Goal: Information Seeking & Learning: Learn about a topic

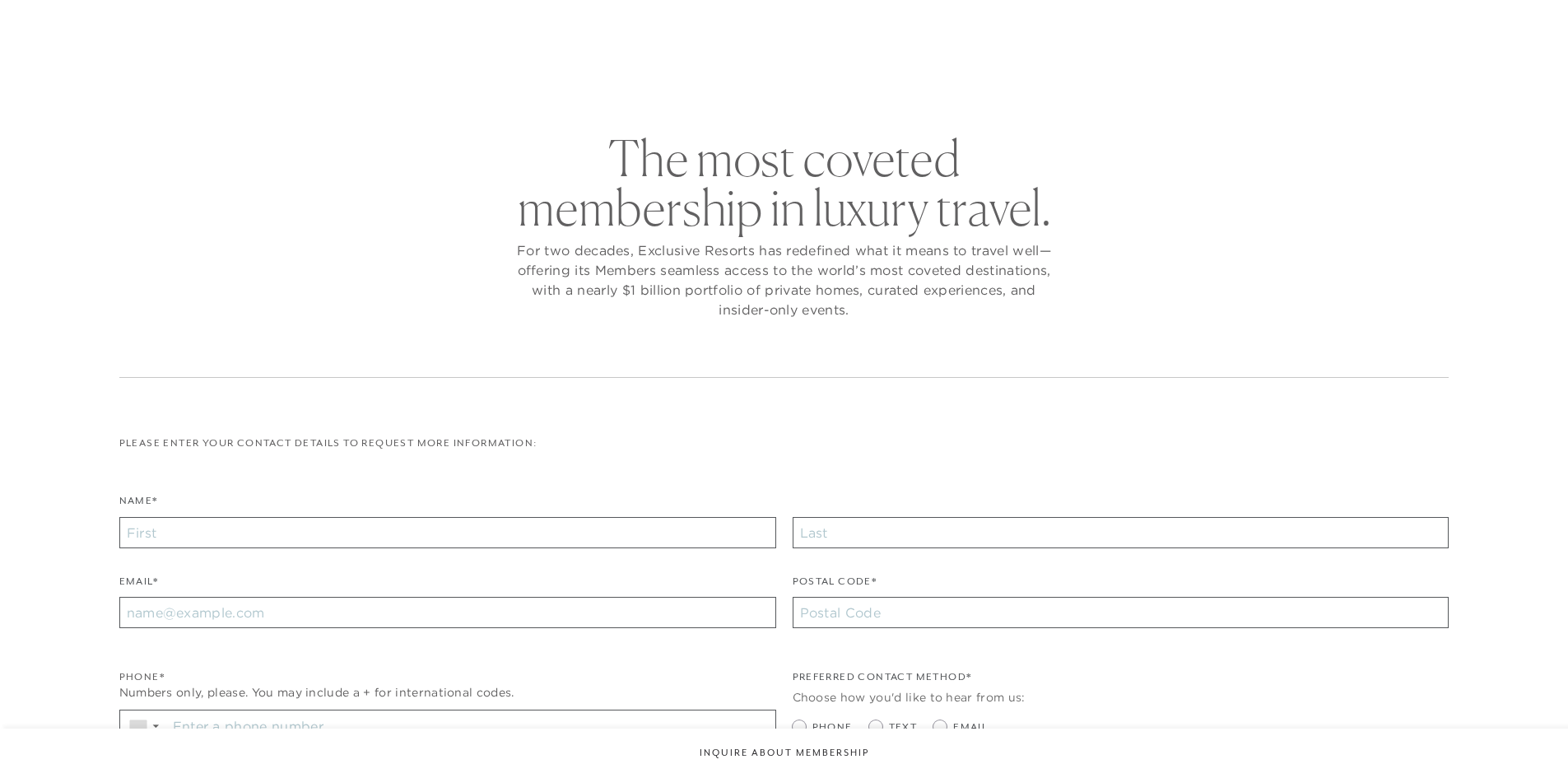
checkbox input "false"
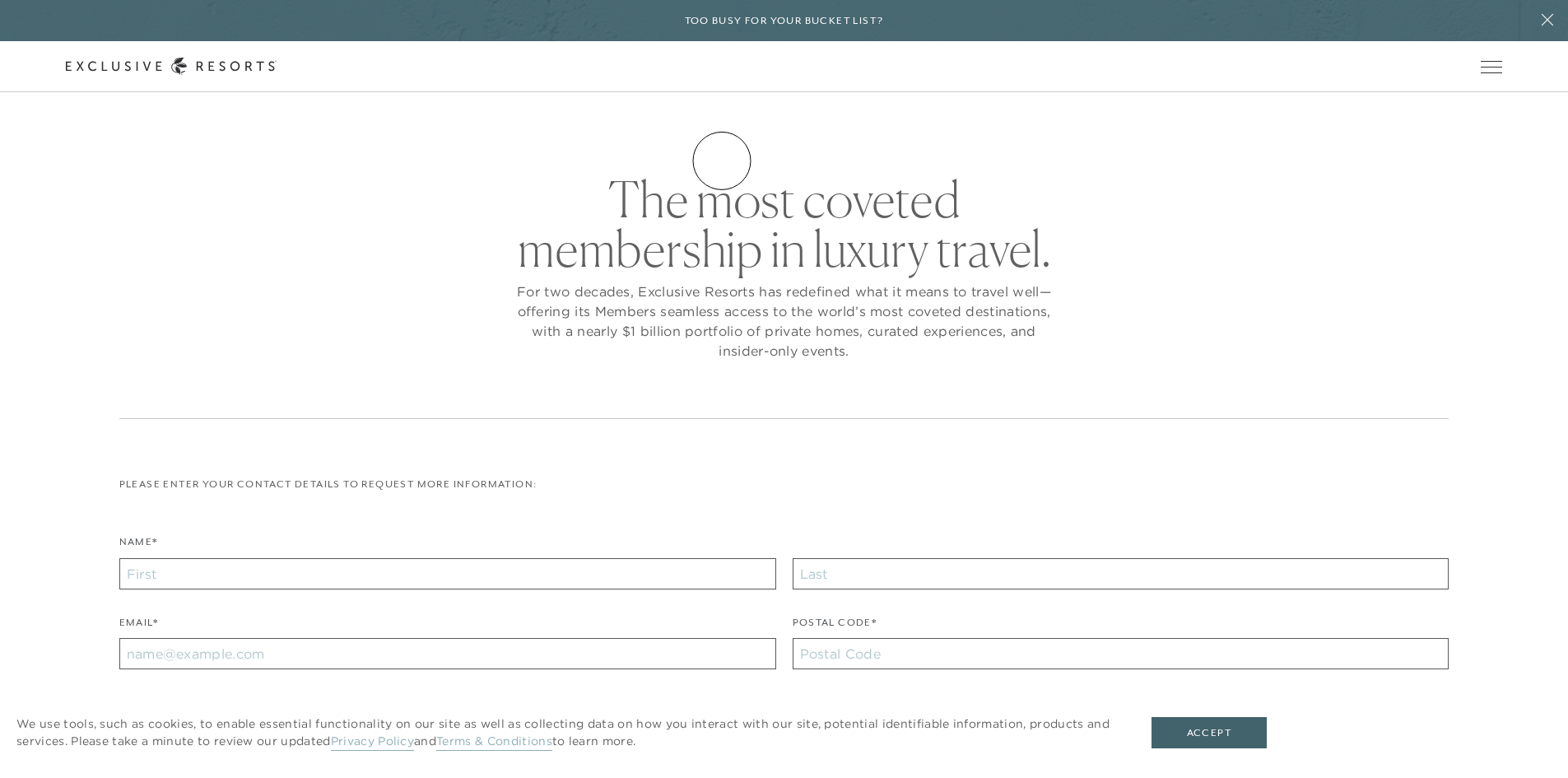
click at [0, 0] on link "How it works" at bounding box center [0, 0] width 0 height 0
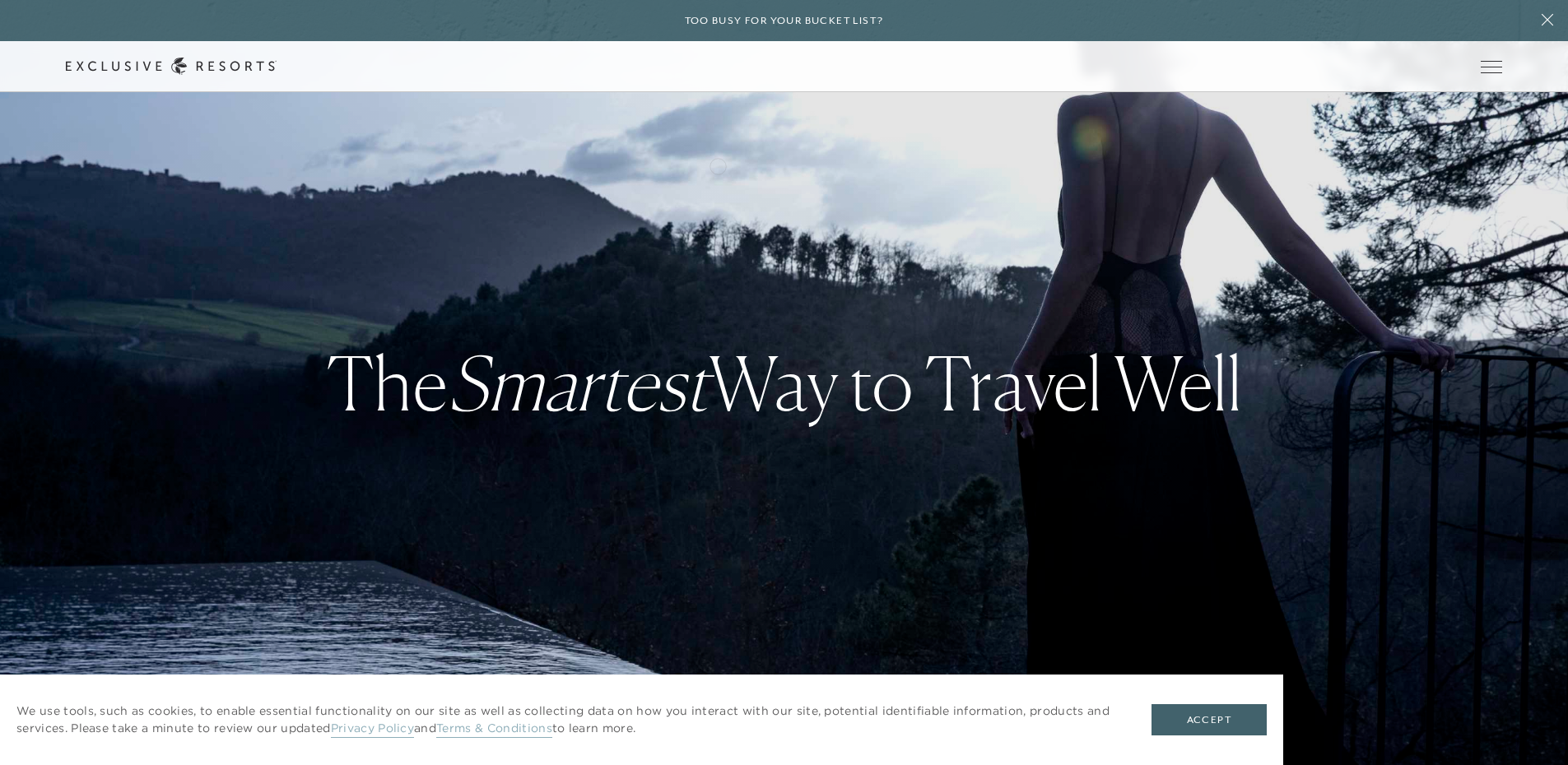
click at [0, 0] on link "How it works" at bounding box center [0, 0] width 0 height 0
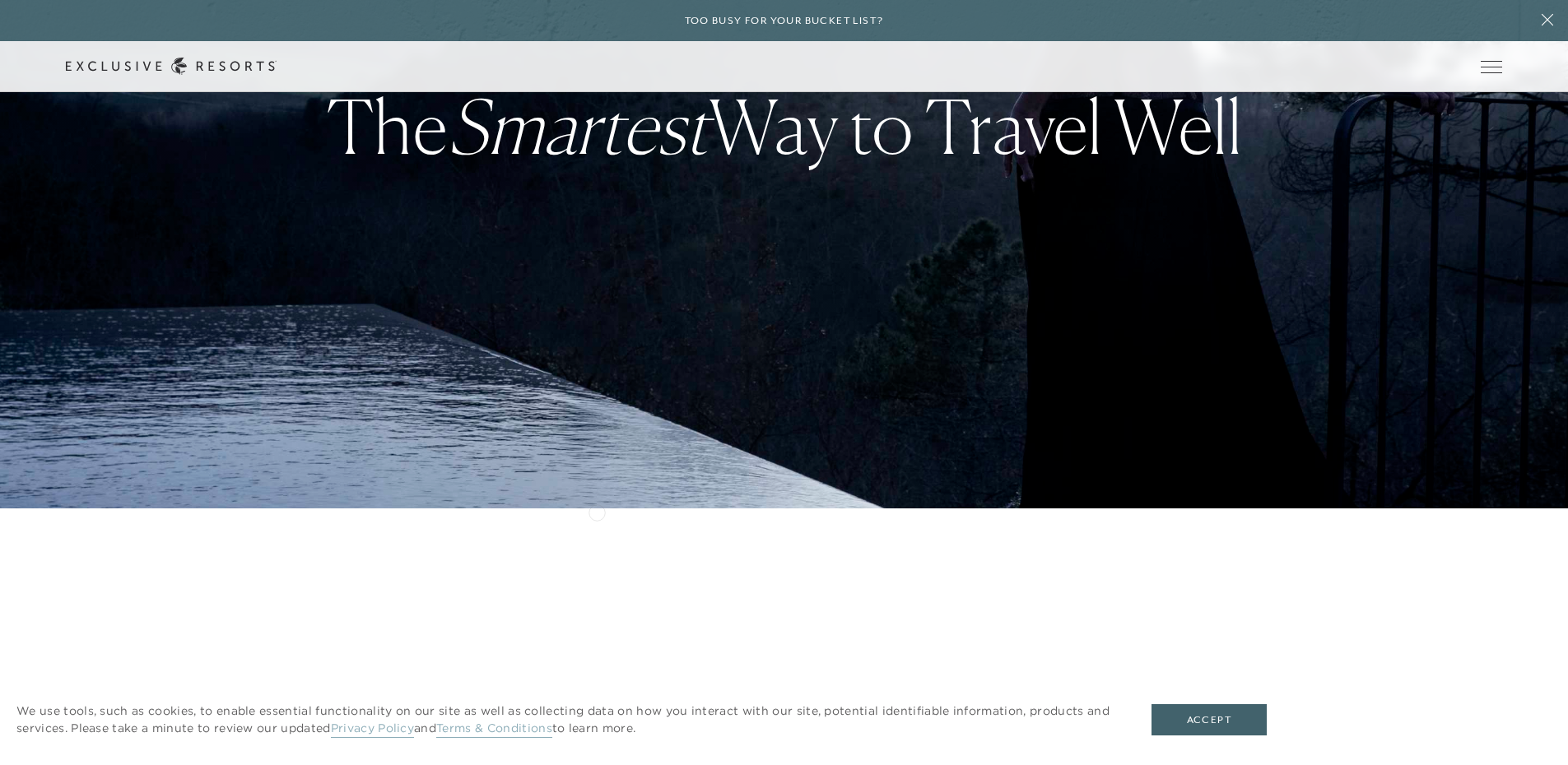
scroll to position [330, 0]
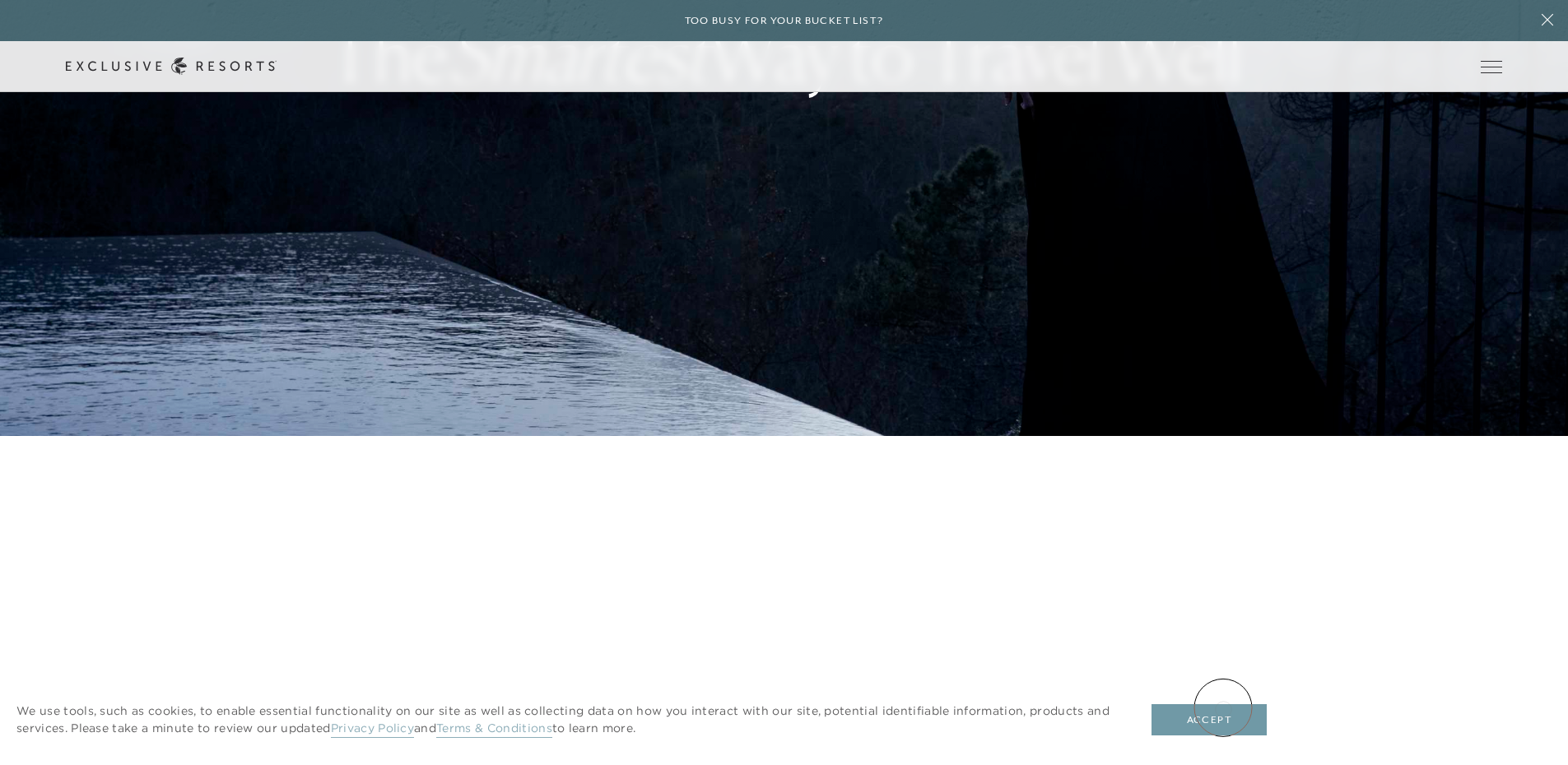
click at [1222, 723] on button "Accept" at bounding box center [1209, 720] width 116 height 31
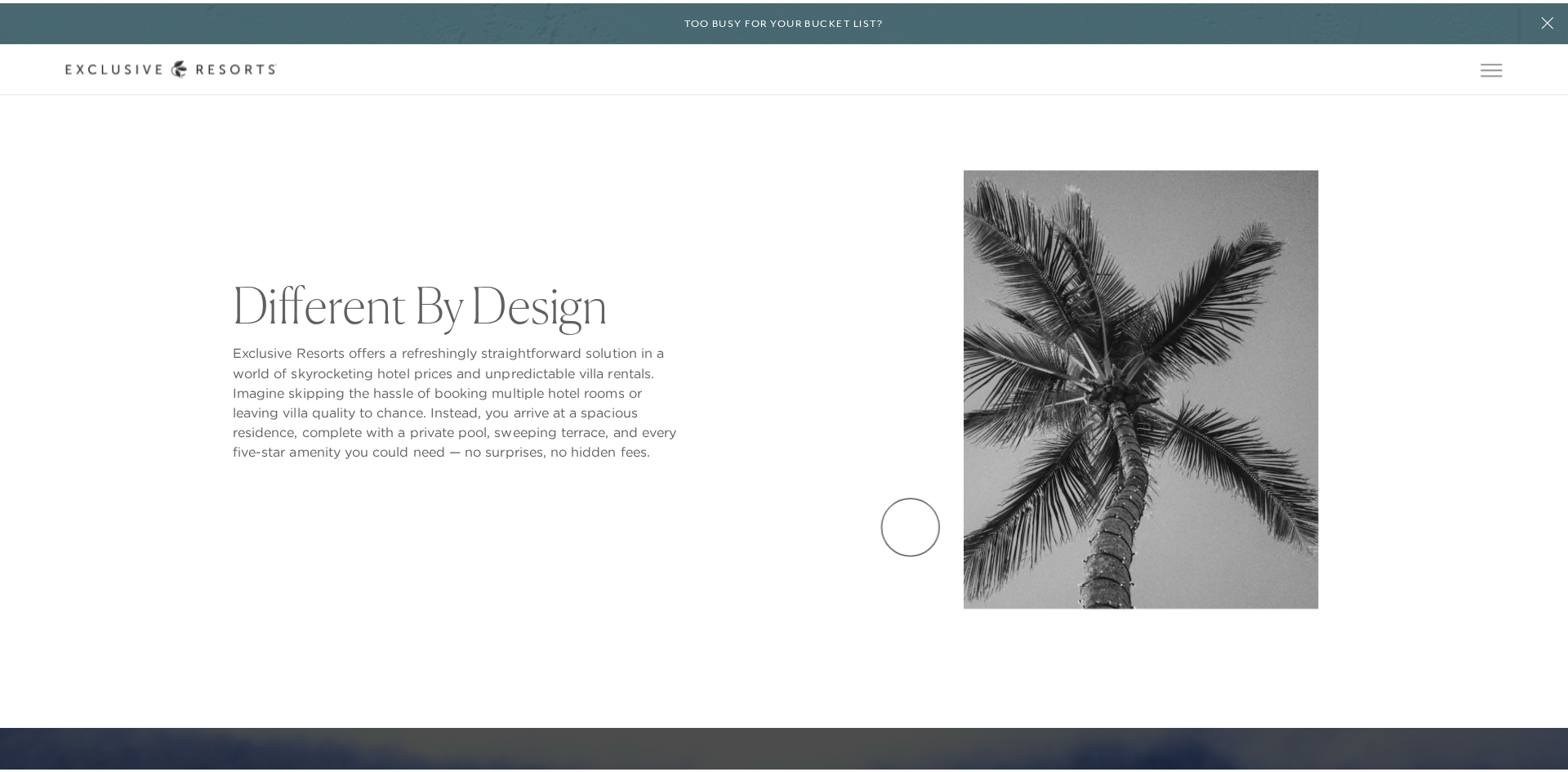
scroll to position [1225, 0]
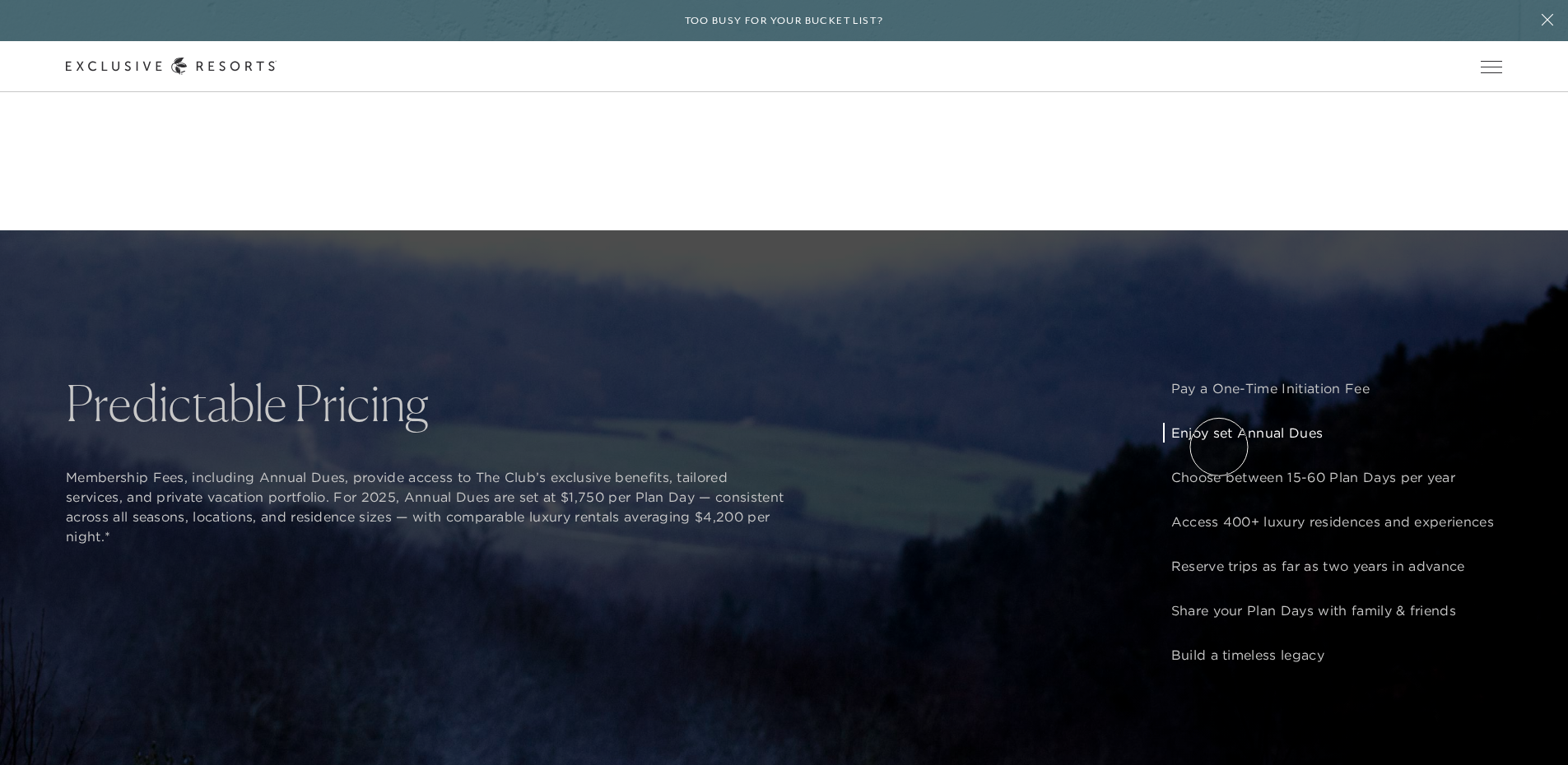
click at [1219, 443] on p "Enjoy set Annual Dues" at bounding box center [1332, 433] width 323 height 19
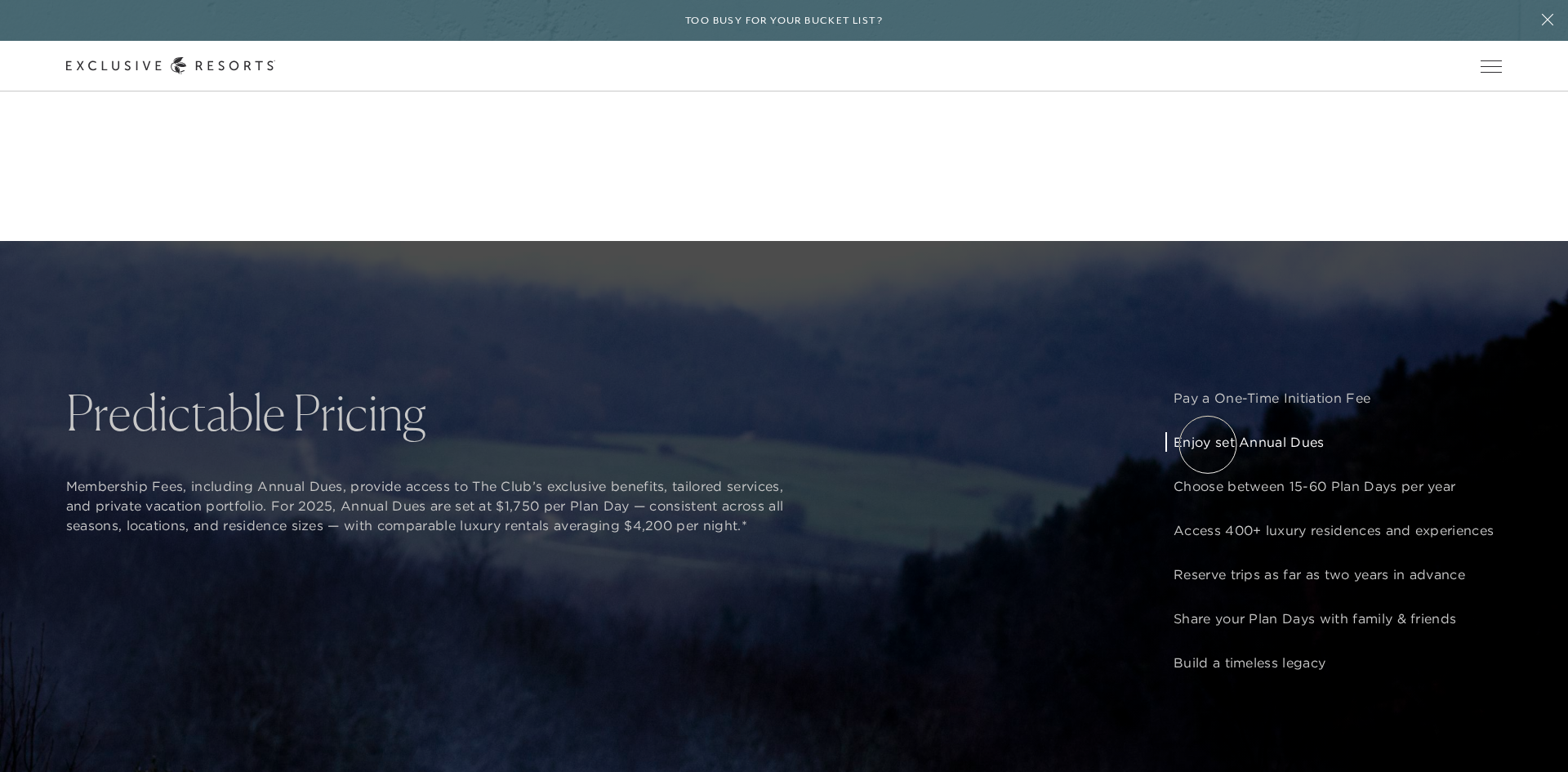
scroll to position [0, 0]
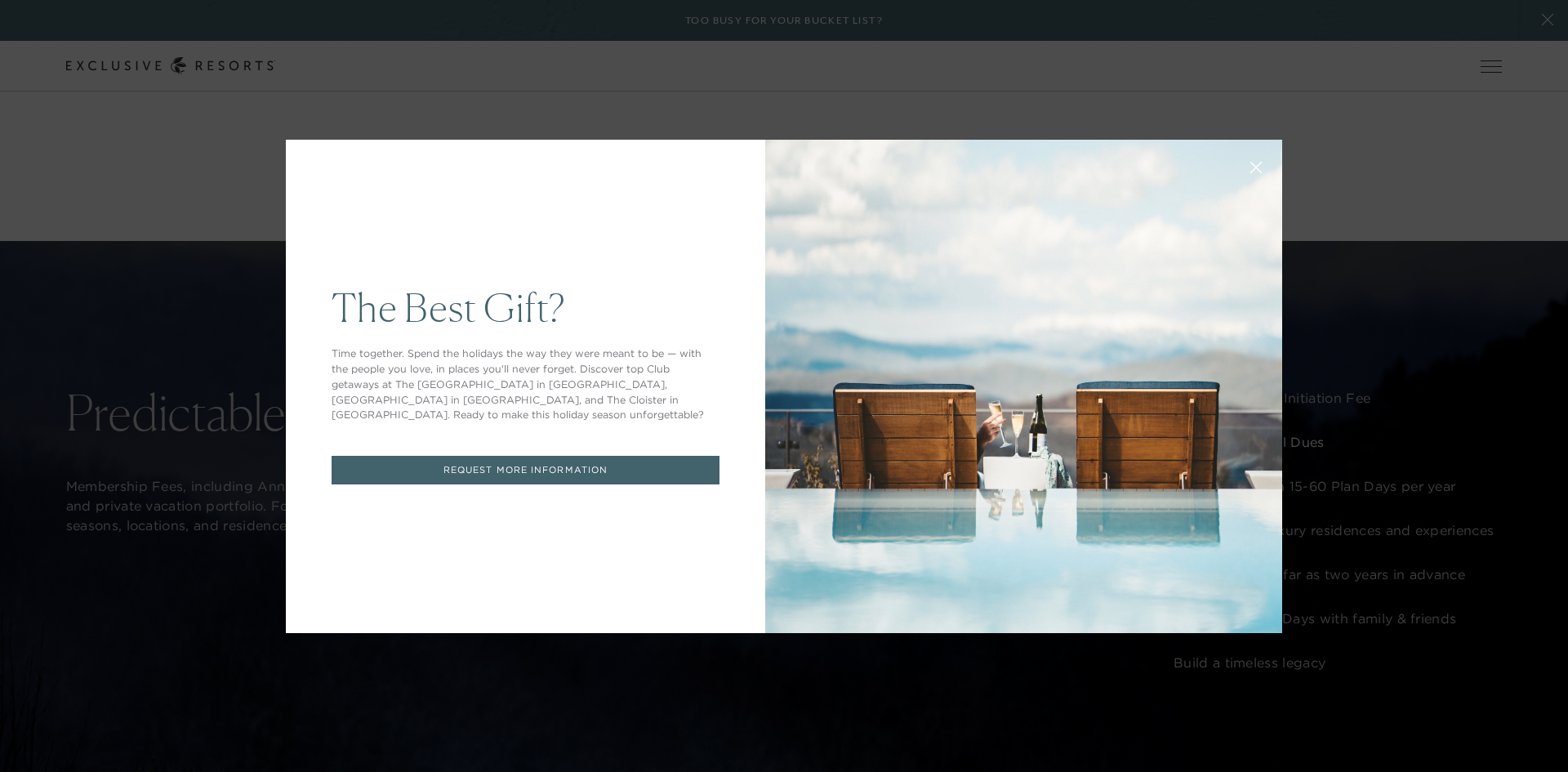
click at [1251, 168] on icon at bounding box center [1256, 166] width 12 height 12
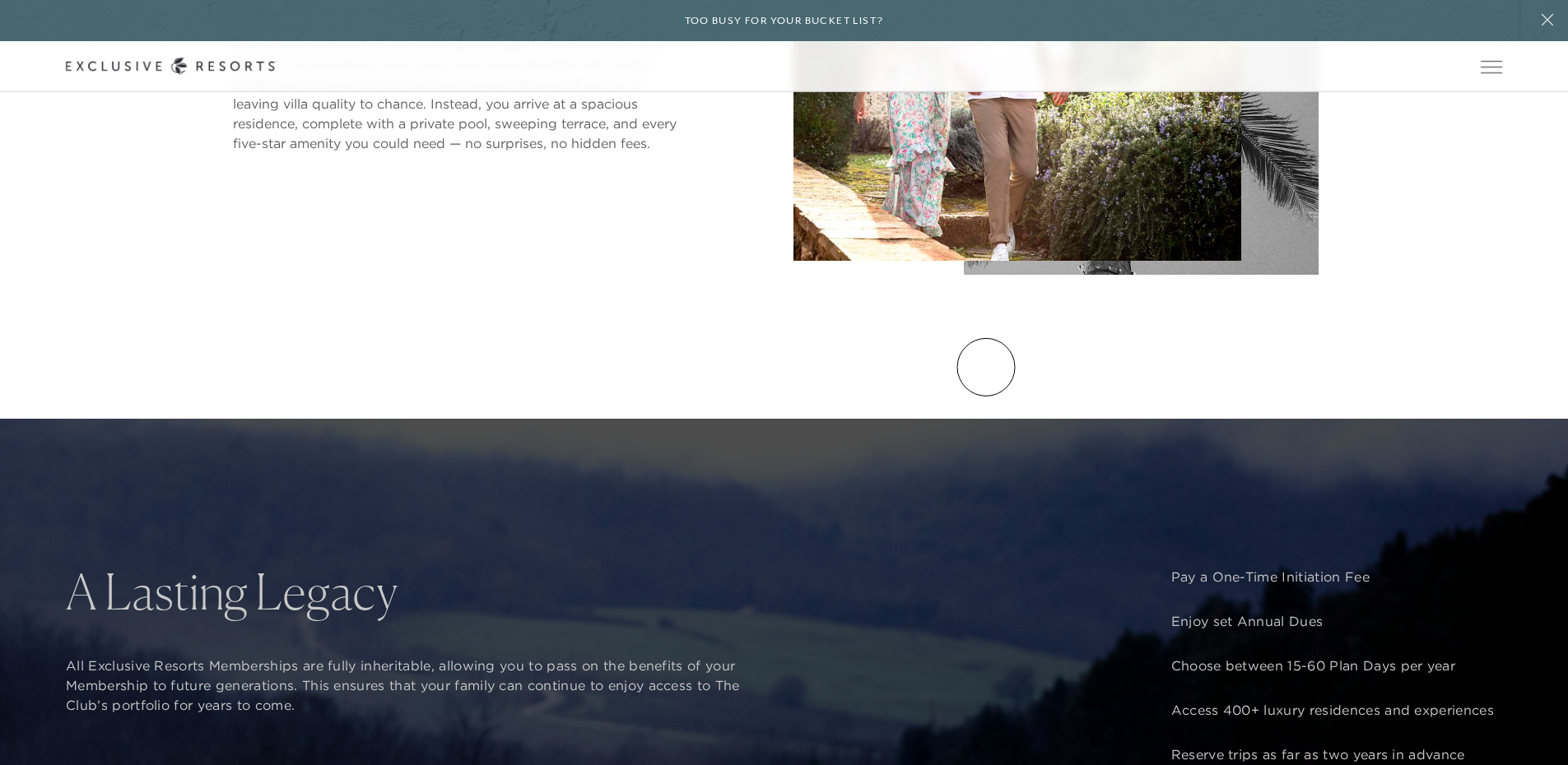
scroll to position [1154, 0]
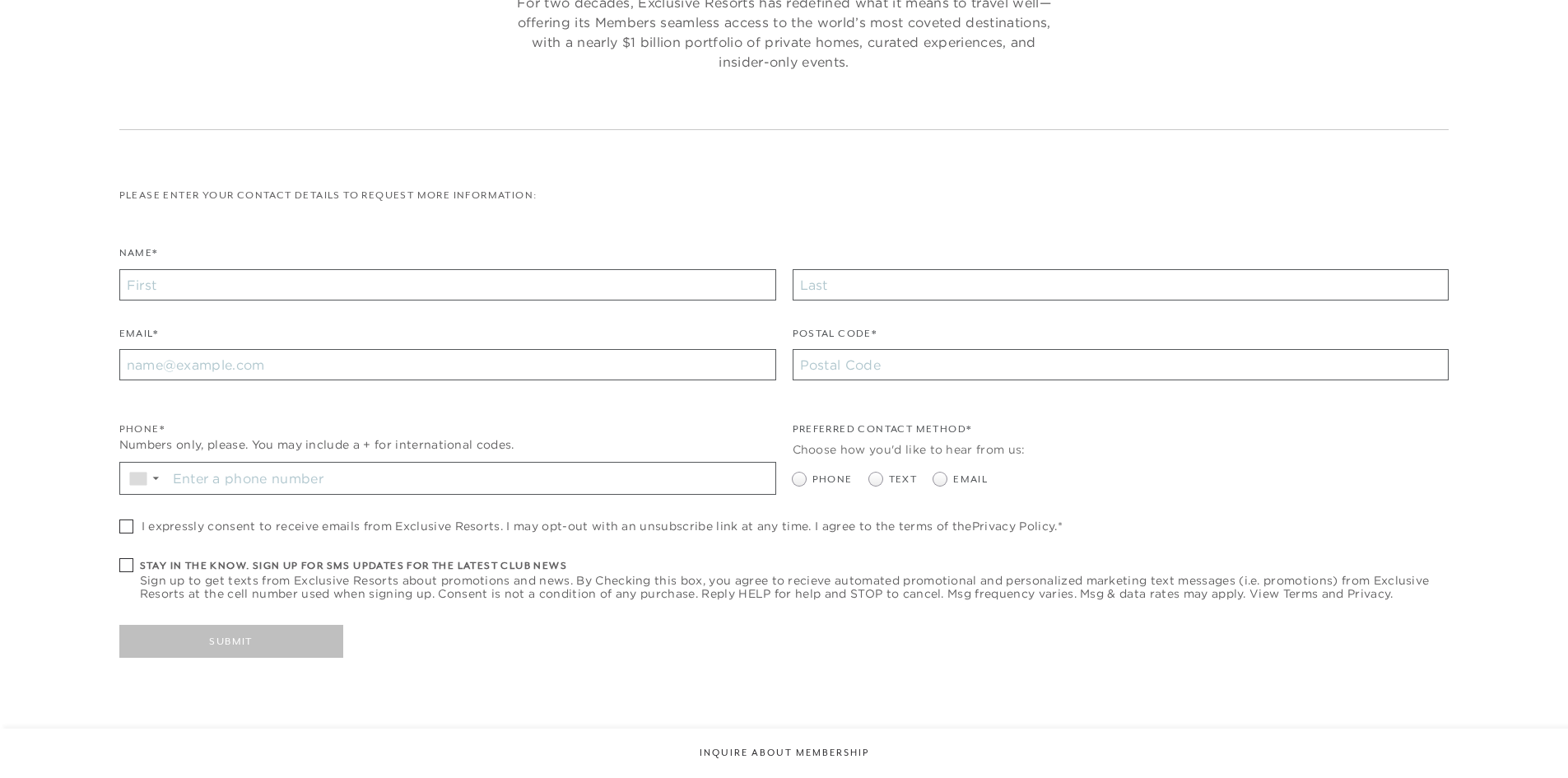
checkbox input "false"
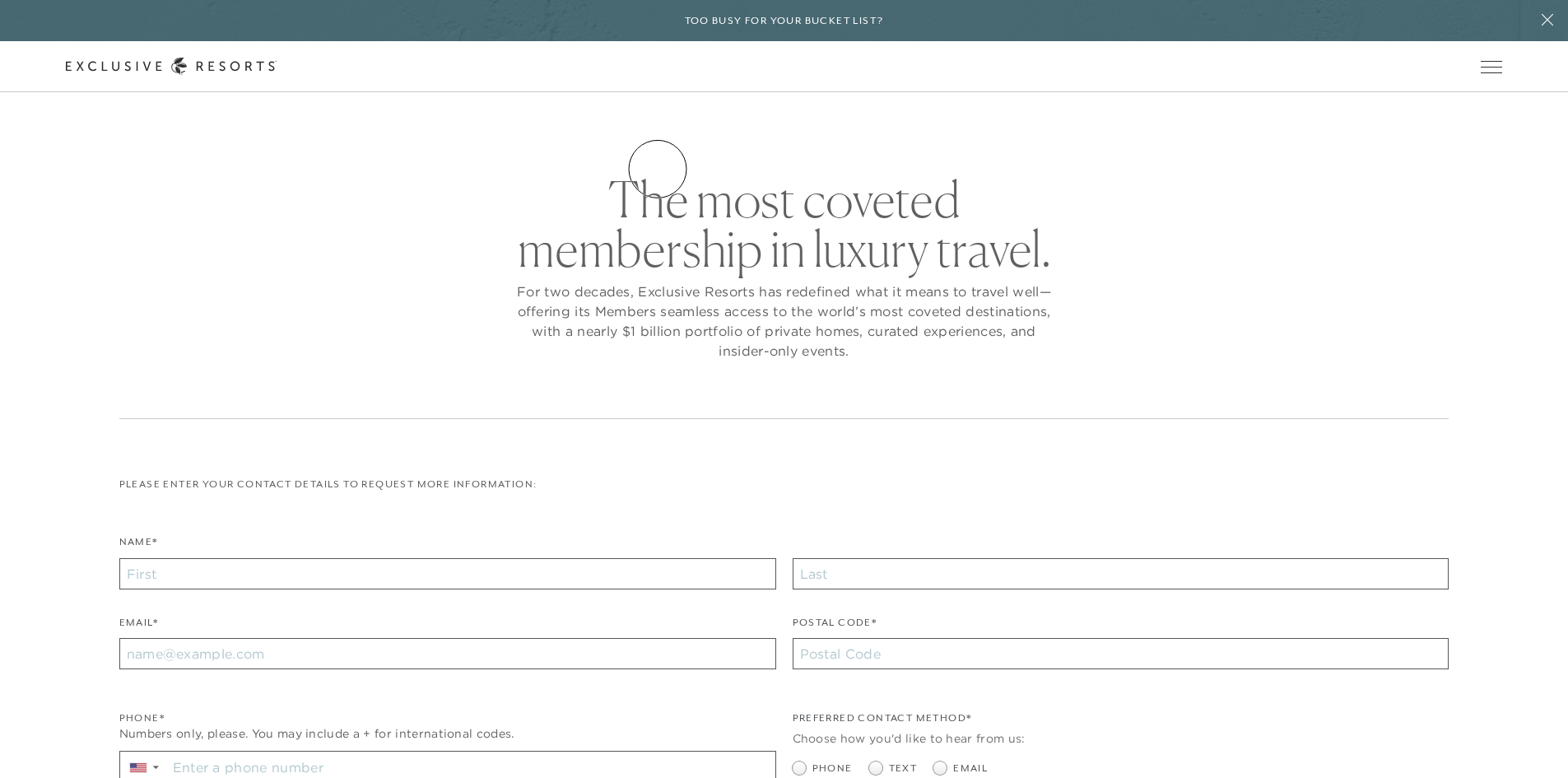
click at [0, 0] on link "Residence Collection" at bounding box center [0, 0] width 0 height 0
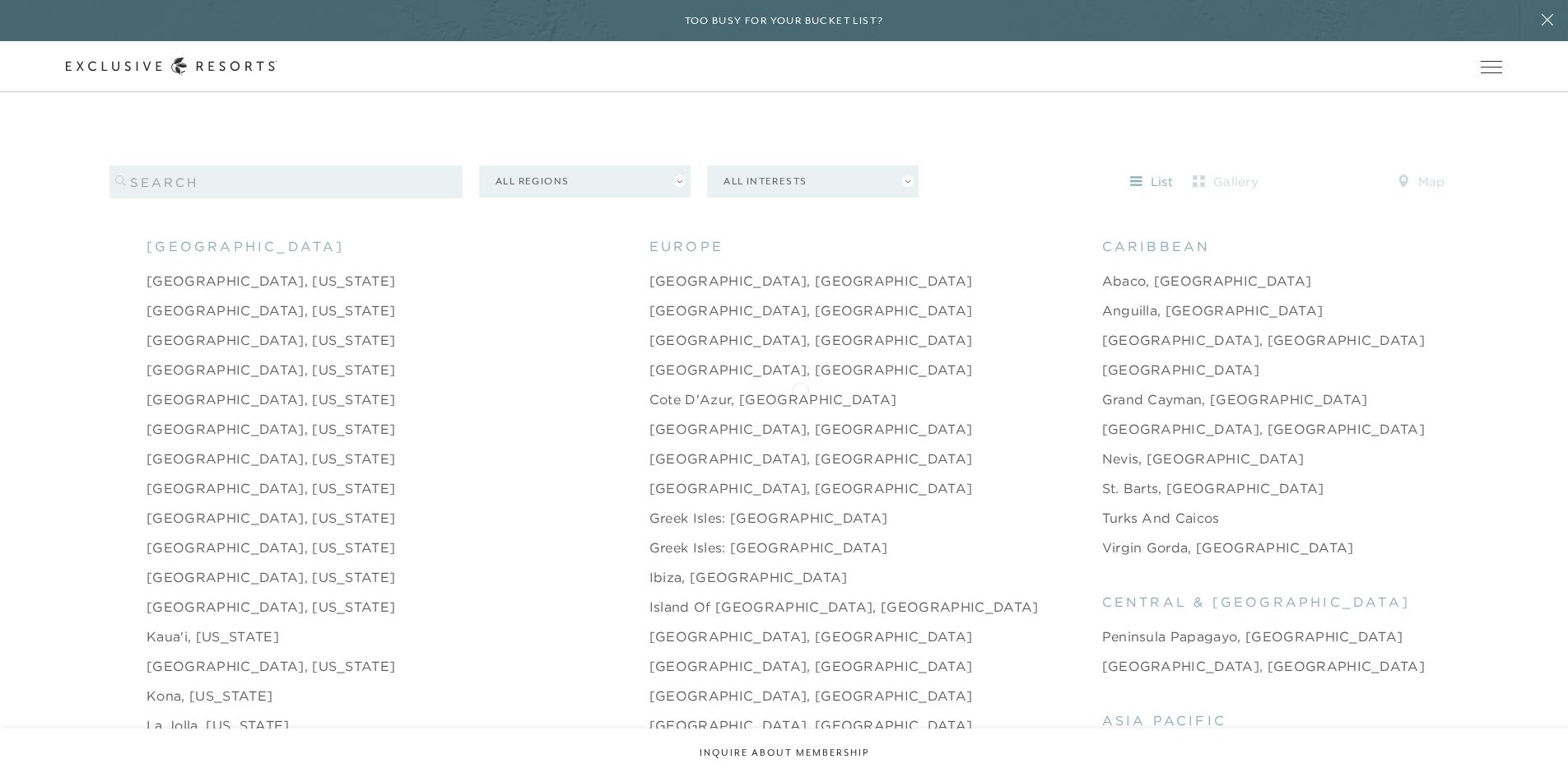
scroll to position [1730, 0]
click at [1103, 270] on link "Abaco, Bahamas" at bounding box center [1208, 280] width 210 height 19
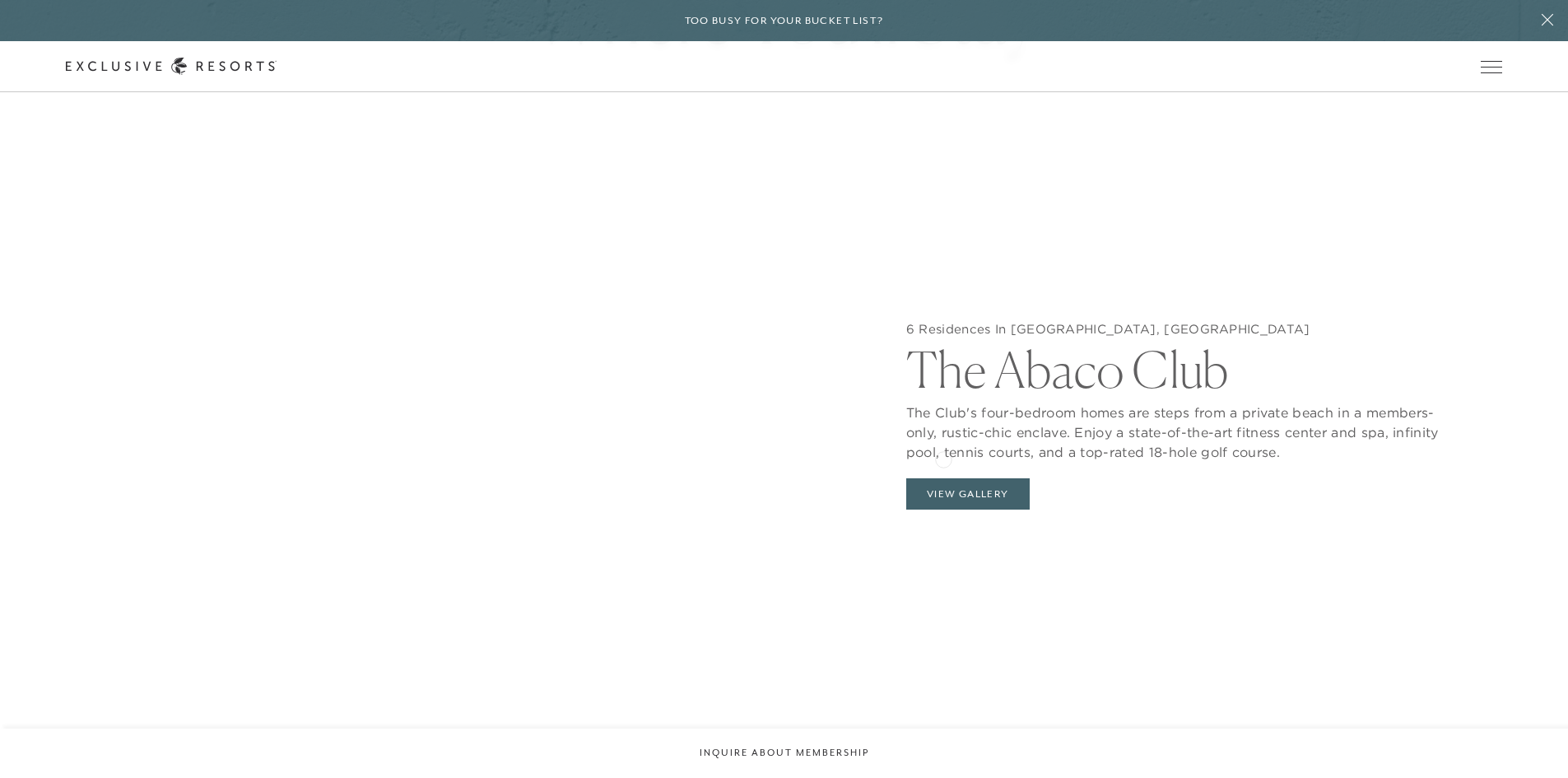
scroll to position [1811, 0]
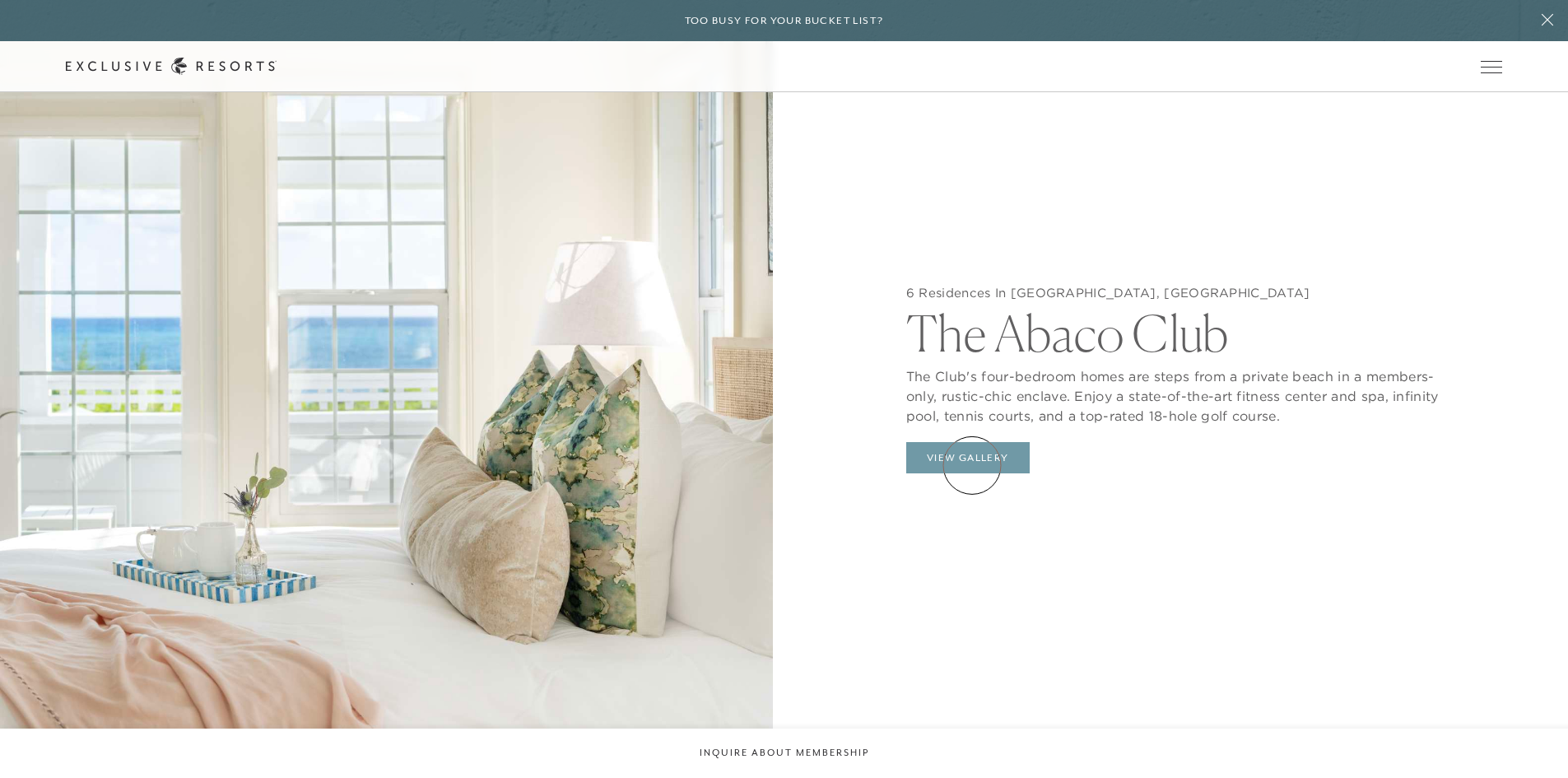
click at [972, 466] on button "View Gallery" at bounding box center [968, 458] width 123 height 31
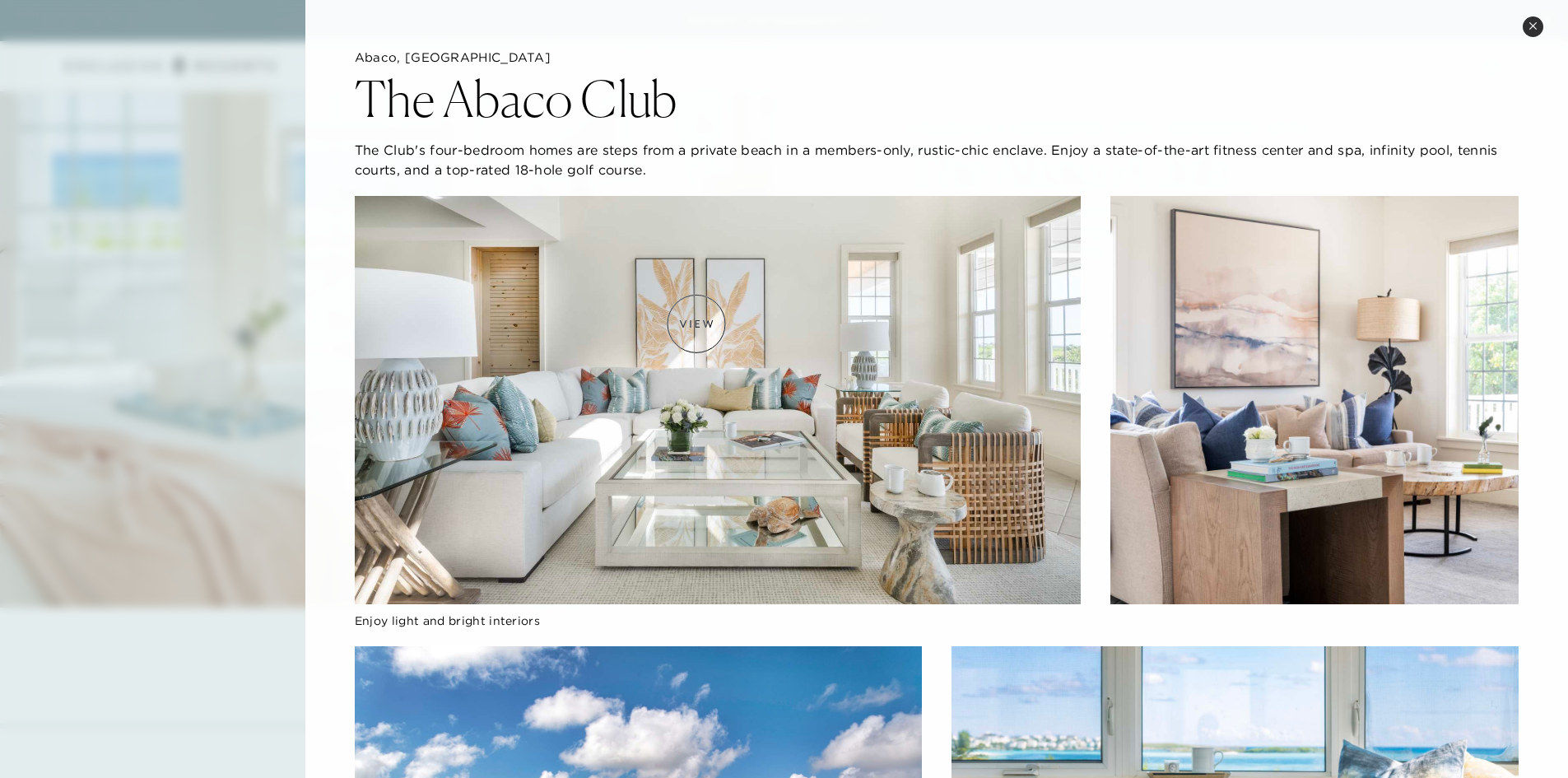
scroll to position [1667, 0]
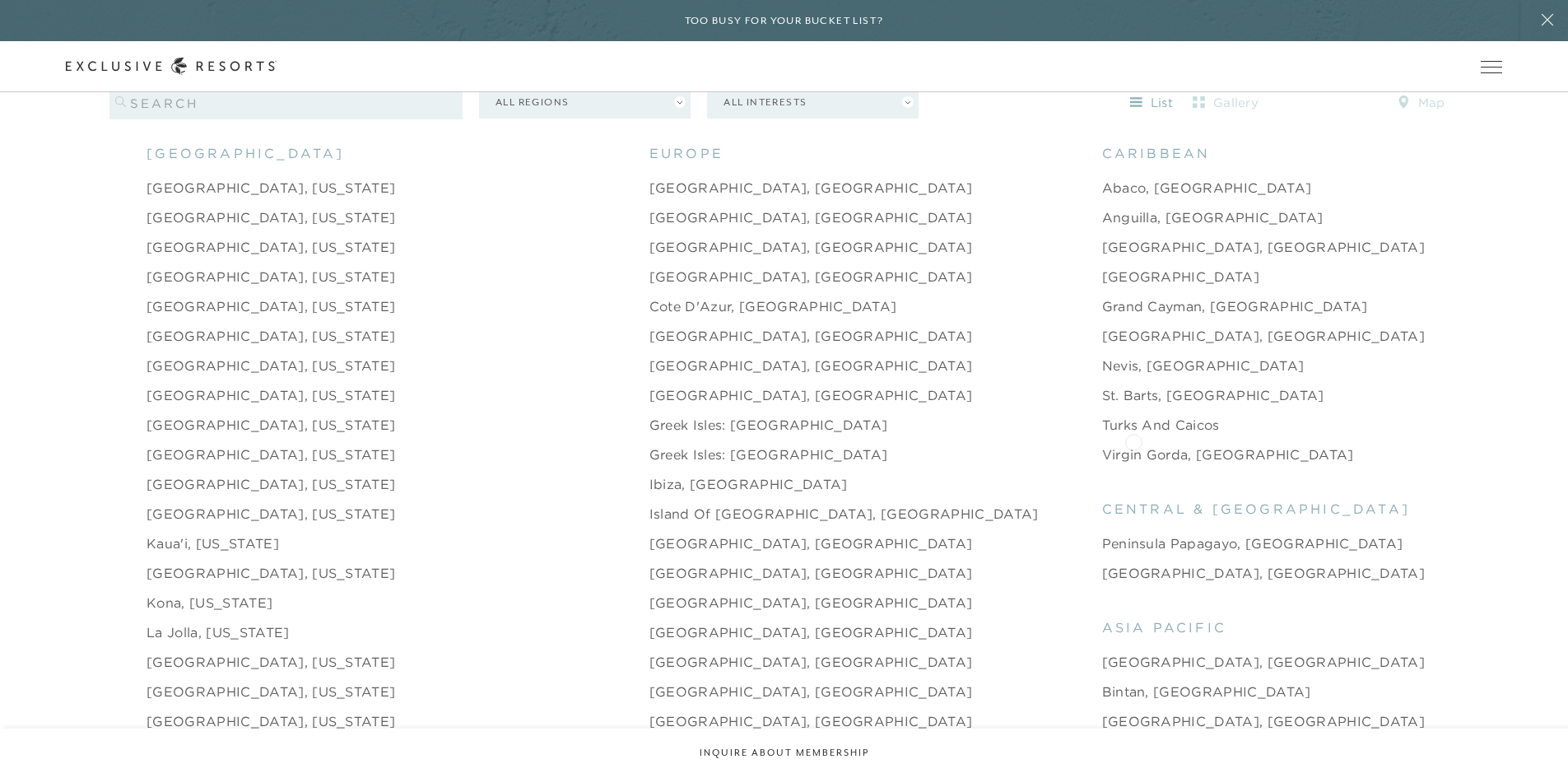
scroll to position [1811, 0]
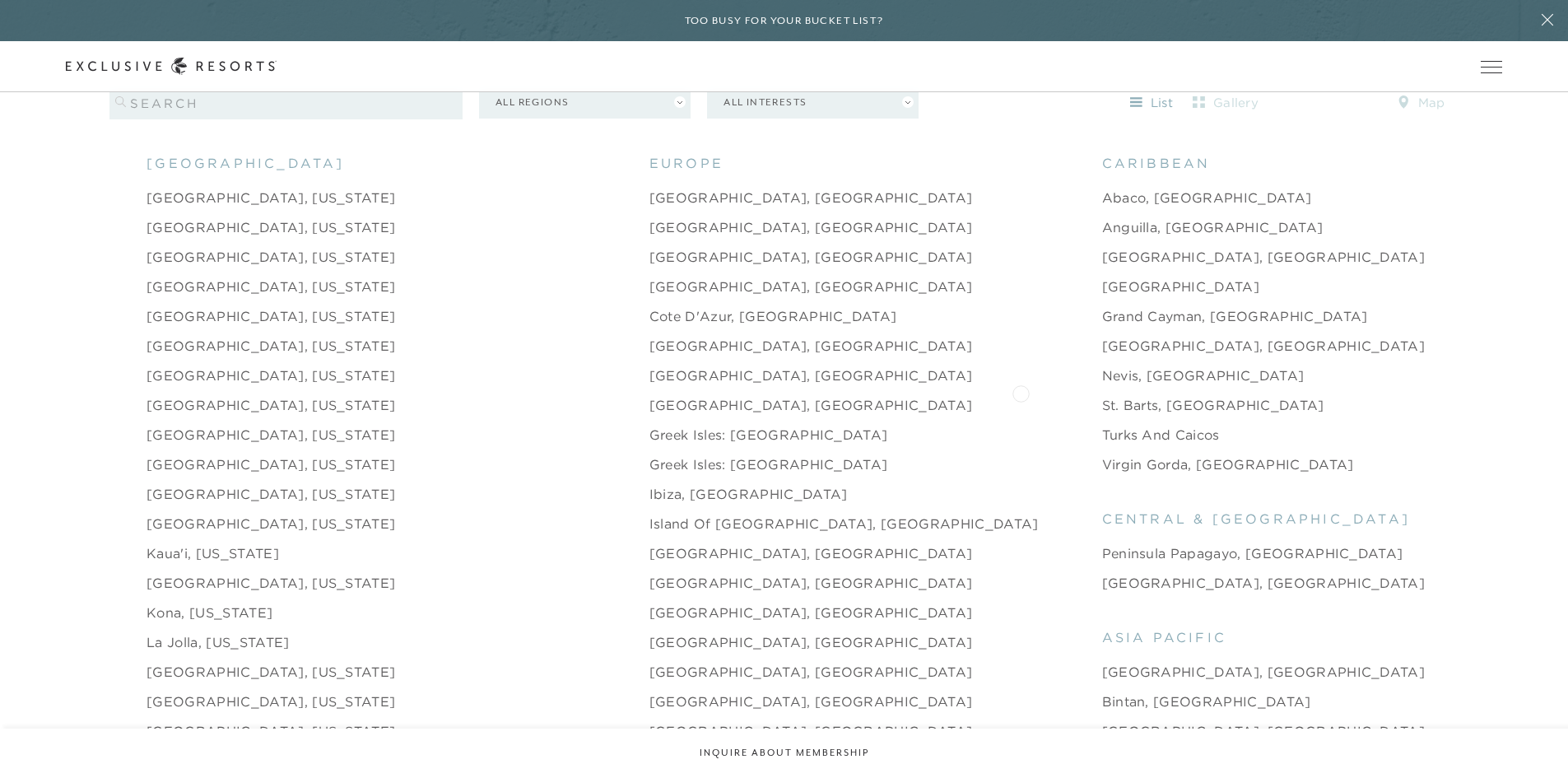
click at [1103, 395] on link "St. Barts, French West Indies" at bounding box center [1213, 405] width 223 height 19
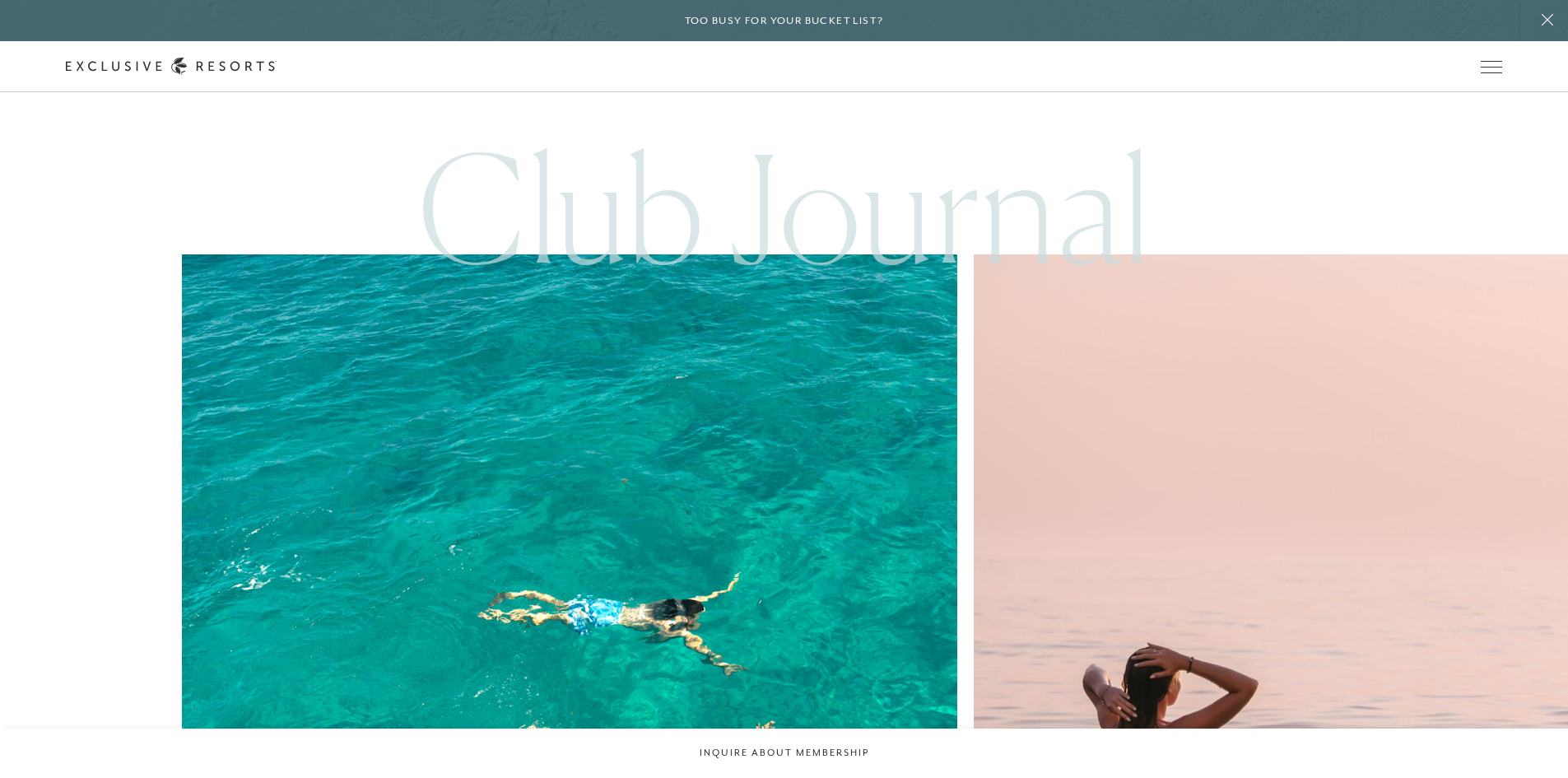
scroll to position [7081, 0]
